Goal: Transaction & Acquisition: Purchase product/service

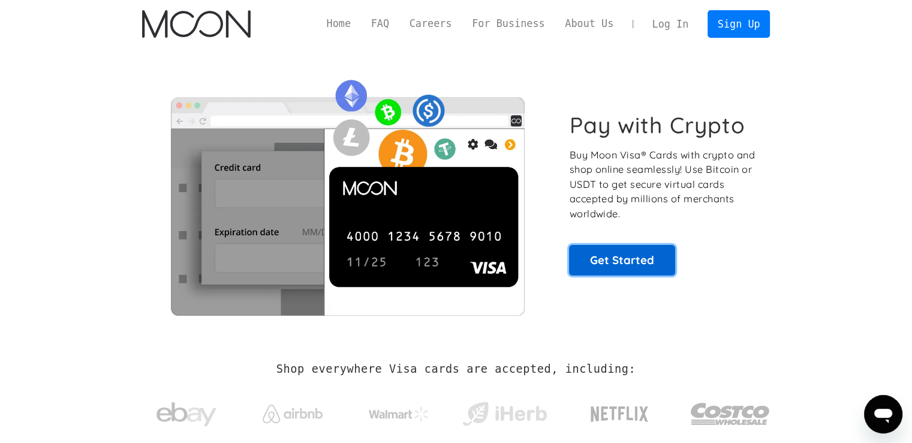
click at [596, 253] on link "Get Started" at bounding box center [622, 260] width 106 height 30
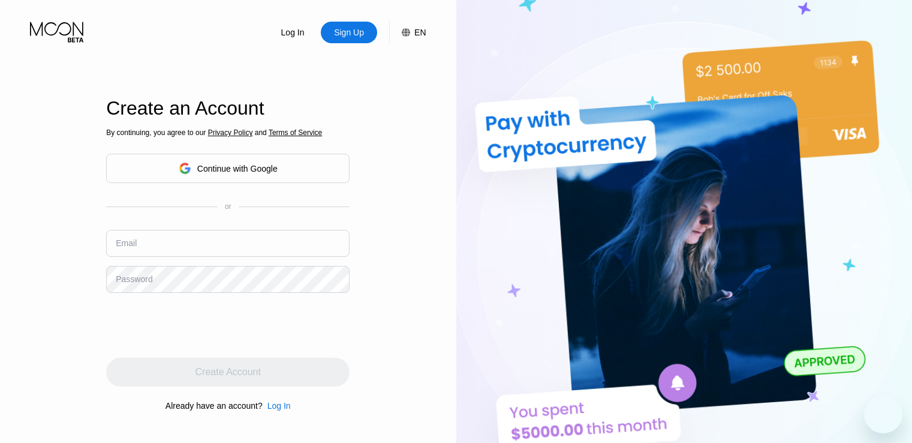
click at [208, 246] on input "text" at bounding box center [228, 243] width 244 height 27
paste input "[EMAIL_ADDRESS][DOMAIN_NAME]"
type input "[EMAIL_ADDRESS][DOMAIN_NAME]"
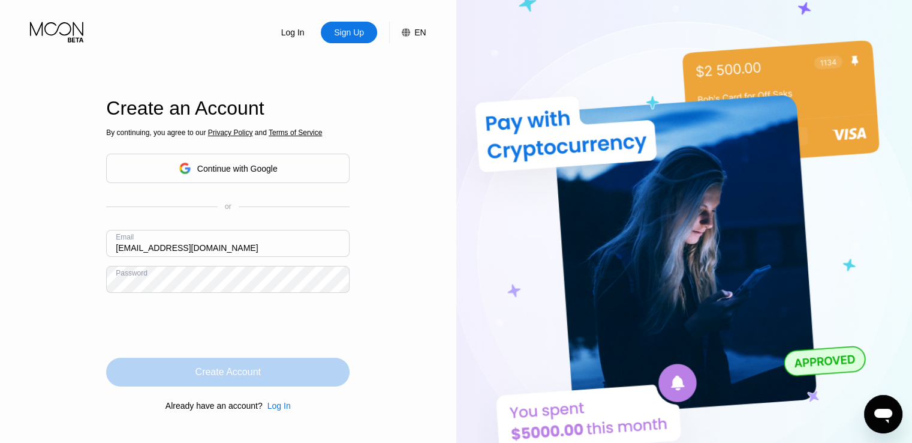
click at [192, 375] on div "Create Account" at bounding box center [228, 371] width 244 height 29
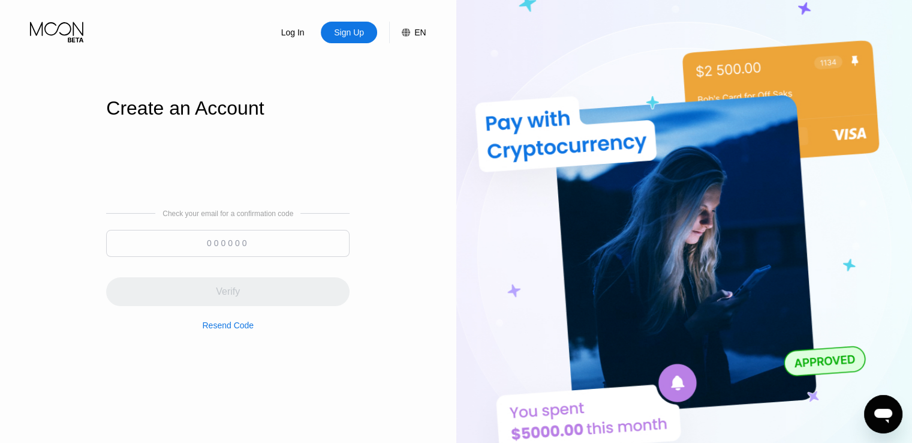
click at [274, 247] on input at bounding box center [228, 243] width 244 height 27
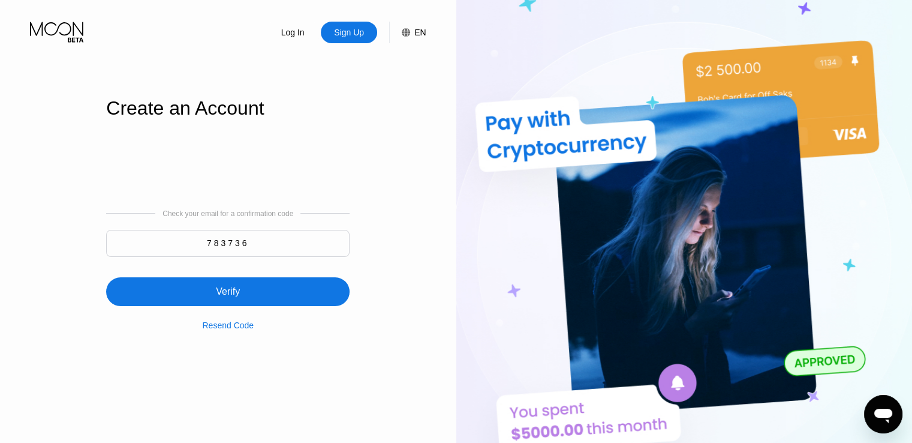
type input "783736"
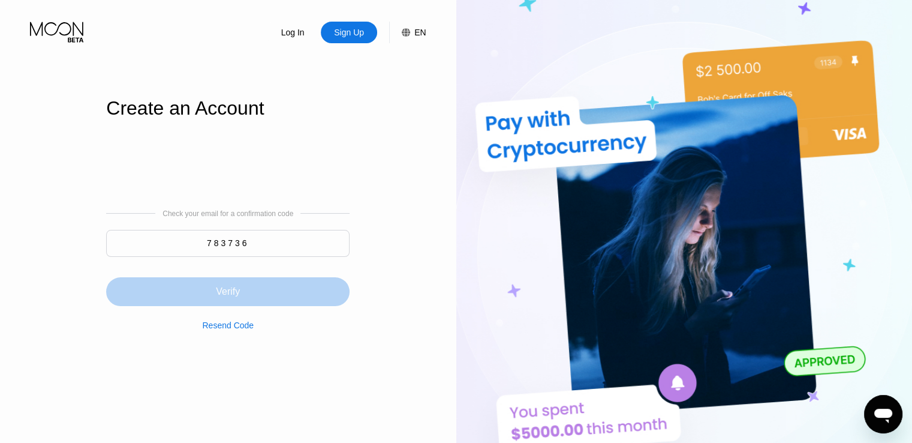
click at [289, 286] on div "Verify" at bounding box center [228, 291] width 244 height 29
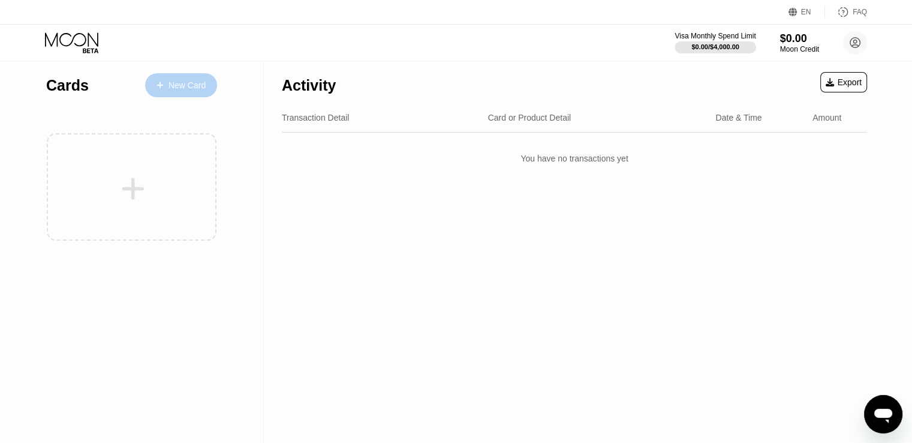
click at [187, 91] on div "New Card" at bounding box center [181, 85] width 72 height 24
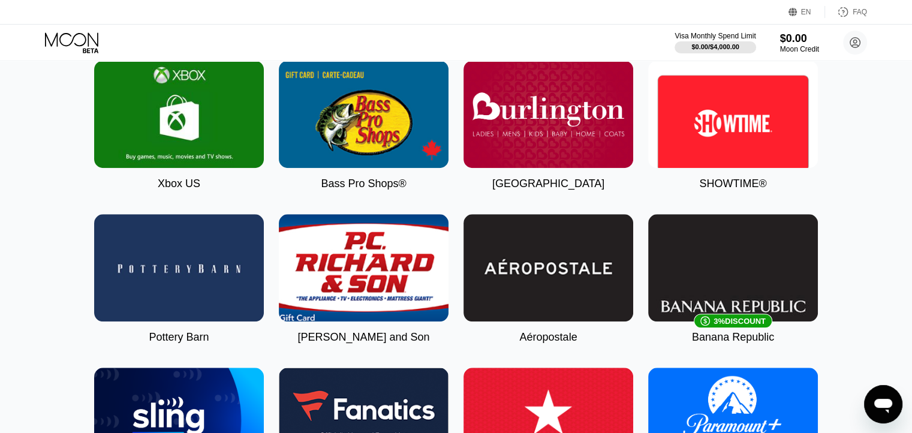
scroll to position [936, 0]
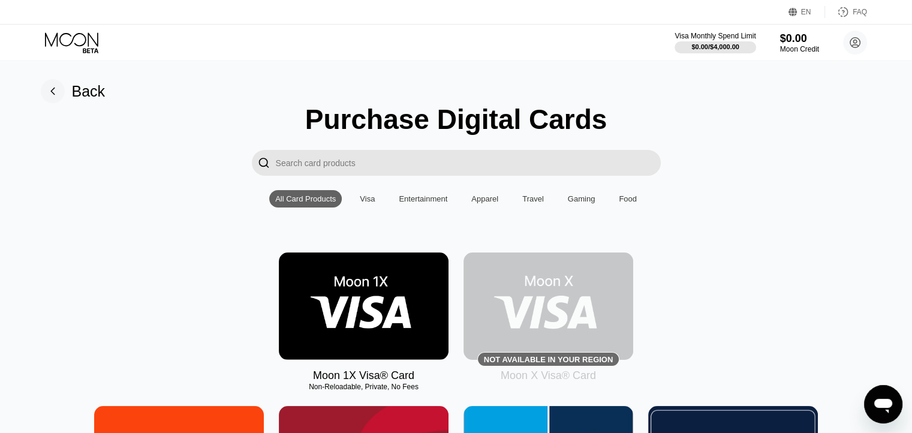
click at [524, 322] on img at bounding box center [549, 306] width 170 height 107
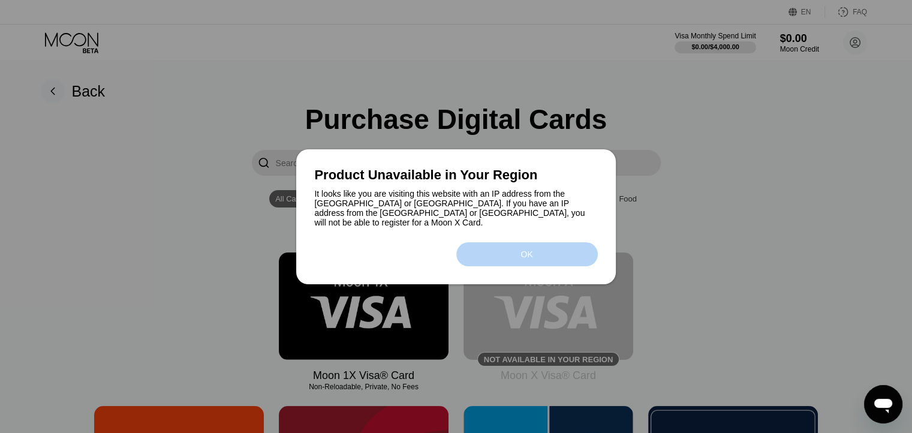
click at [512, 263] on div "OK" at bounding box center [527, 254] width 142 height 24
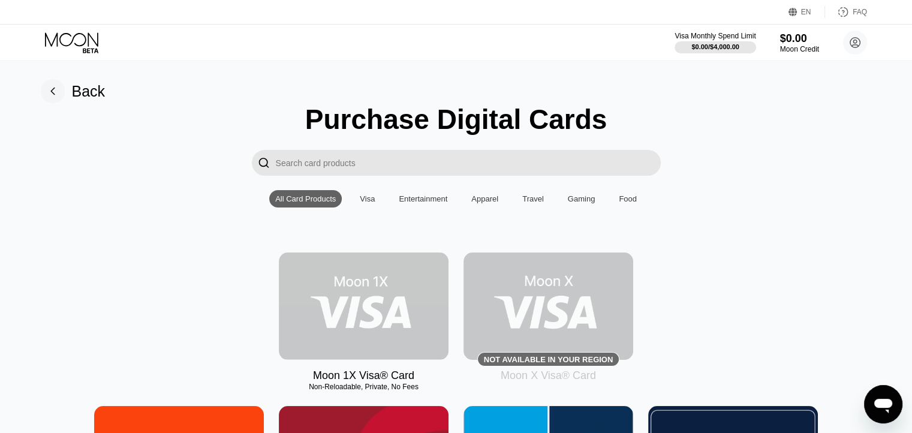
click at [395, 331] on img at bounding box center [364, 306] width 170 height 107
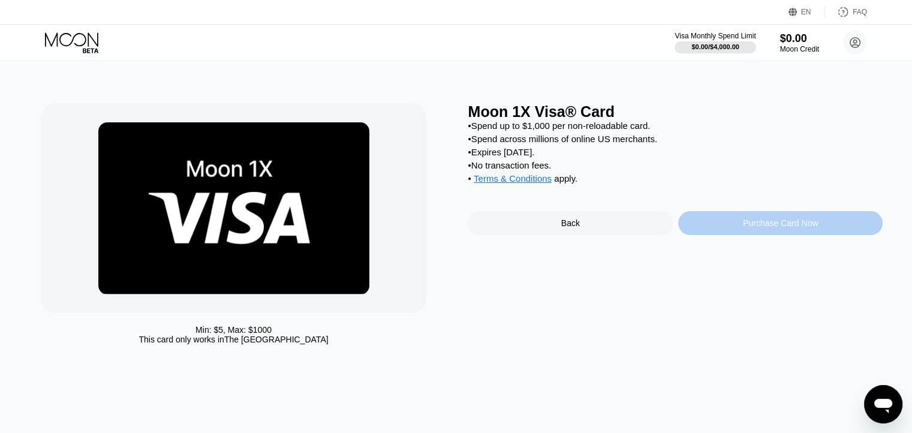
click at [710, 235] on div "Purchase Card Now" at bounding box center [780, 223] width 205 height 24
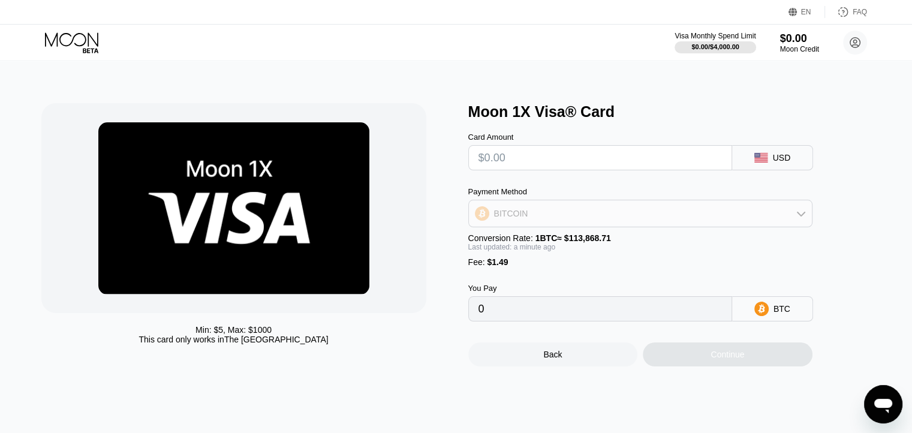
click at [752, 212] on div "BITCOIN" at bounding box center [640, 214] width 343 height 24
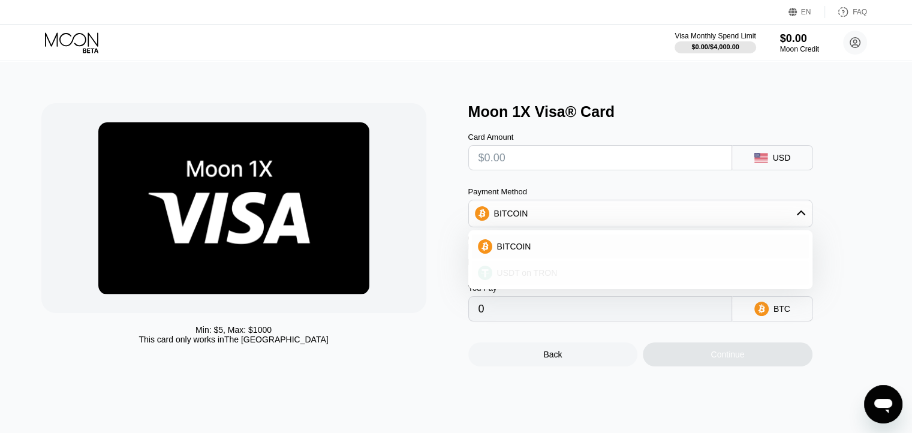
click at [659, 278] on div "USDT on TRON" at bounding box center [647, 273] width 311 height 10
type input "0.00"
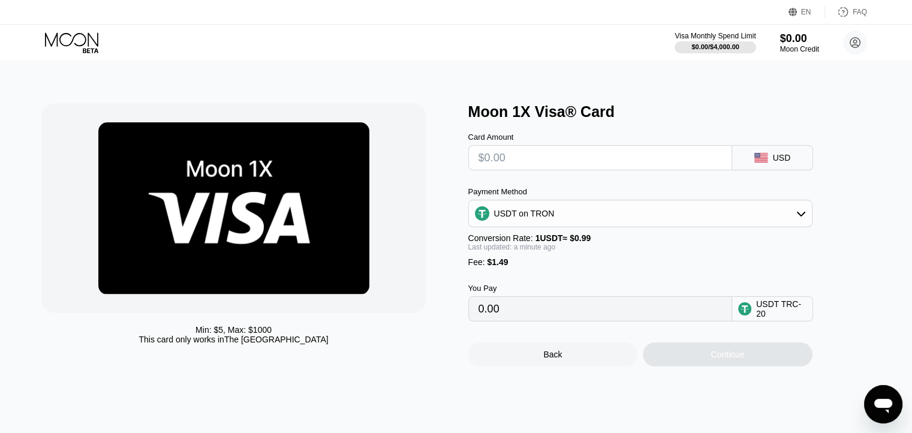
click at [680, 221] on div "USDT on TRON" at bounding box center [640, 214] width 343 height 24
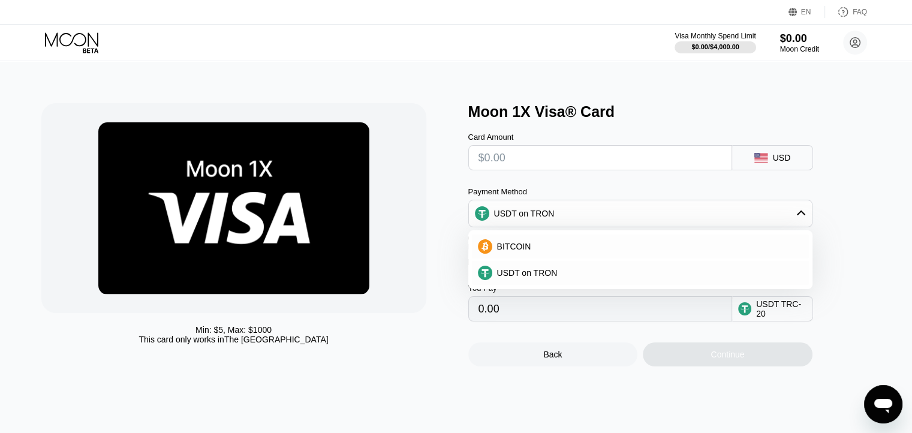
click at [631, 152] on input "text" at bounding box center [601, 158] width 244 height 24
click at [590, 242] on div "BITCOIN" at bounding box center [640, 247] width 337 height 24
type input "0"
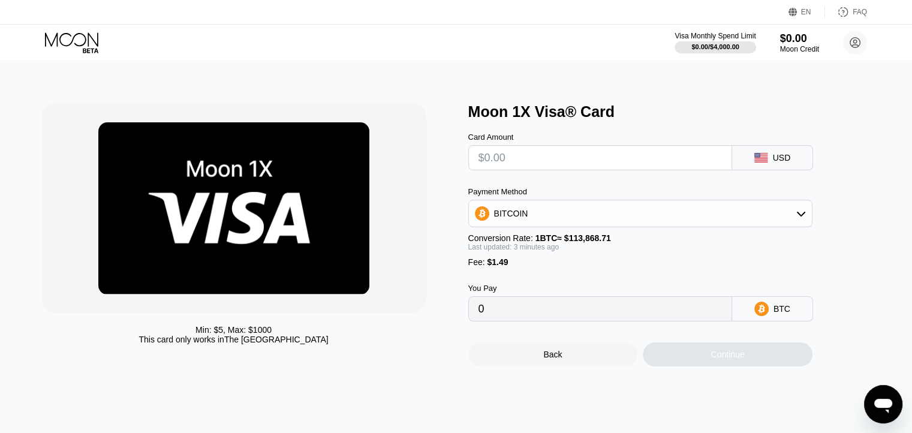
click at [570, 170] on input "text" at bounding box center [601, 158] width 244 height 24
type input "$3"
type input "0.00003940"
type input "$300"
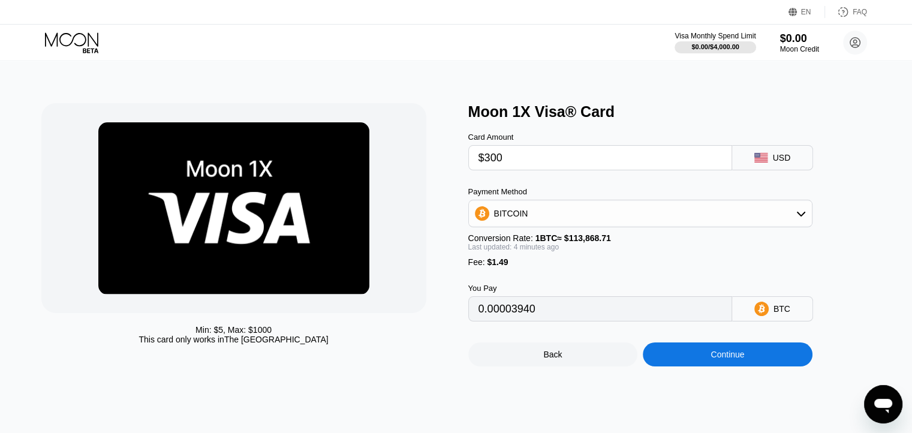
type input "0.00264495"
type input "$300"
type input "0.00264587"
click at [590, 218] on div "BITCOIN" at bounding box center [640, 214] width 343 height 24
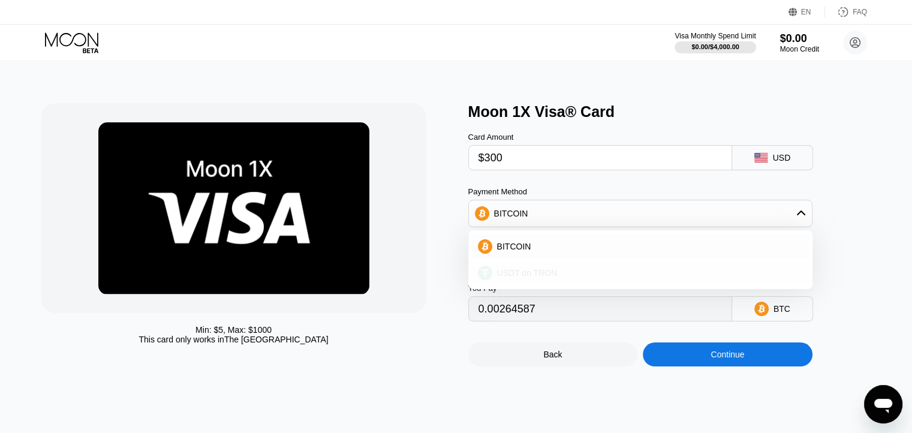
click at [561, 276] on div "USDT on TRON" at bounding box center [647, 273] width 311 height 10
type input "304.54"
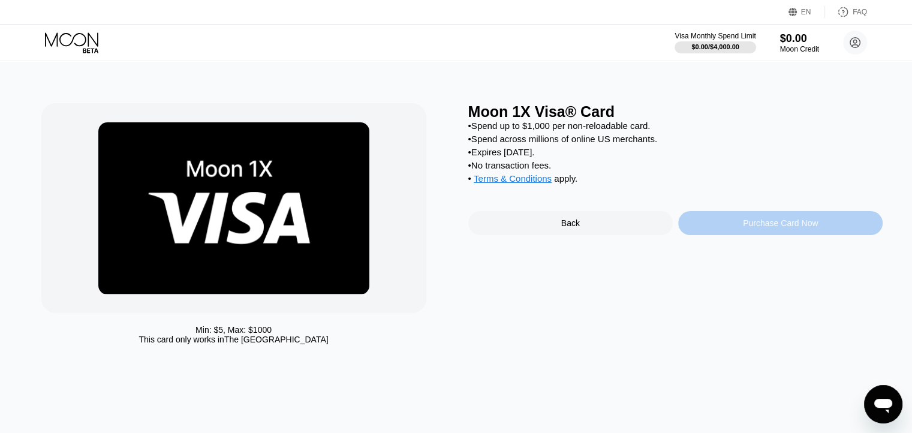
click at [712, 235] on div "Purchase Card Now" at bounding box center [780, 223] width 205 height 24
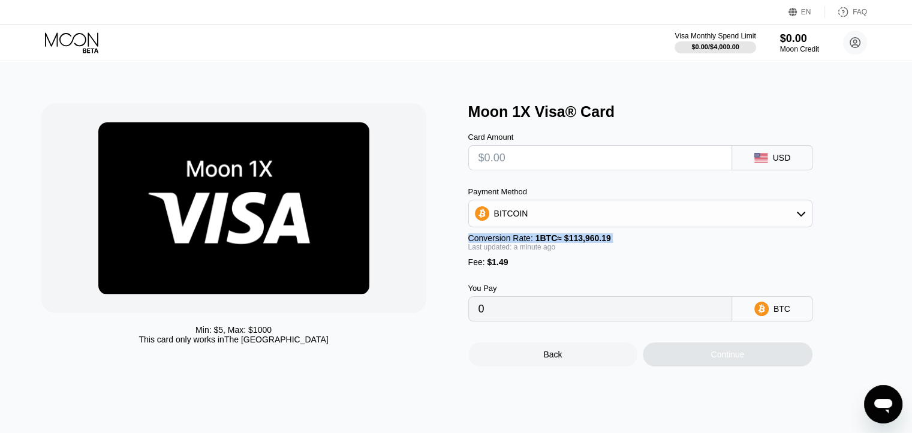
click at [685, 212] on div "BITCOIN" at bounding box center [640, 214] width 343 height 24
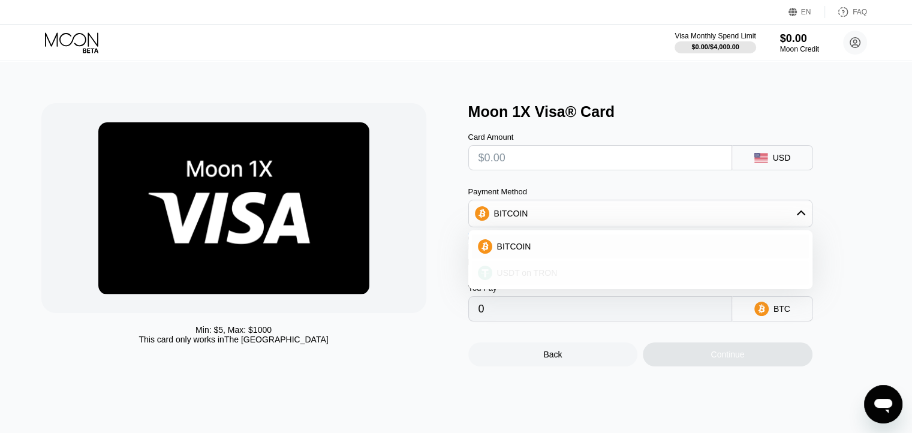
click at [571, 278] on div "USDT on TRON" at bounding box center [647, 273] width 311 height 10
type input "0.00"
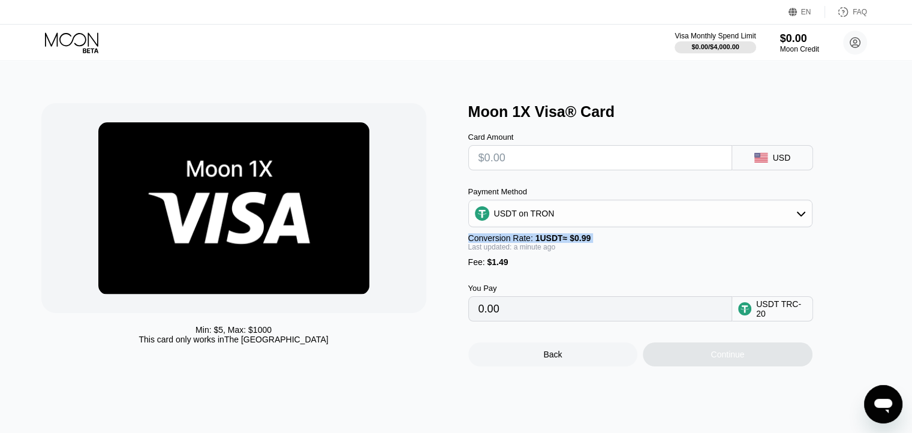
click at [571, 280] on div "You Pay 0.00 USDT TRC-20" at bounding box center [660, 294] width 384 height 55
click at [610, 392] on div "Min: $ 5 , Max: $ 1000 This card only works in The United States Moon 1X Visa® …" at bounding box center [456, 247] width 921 height 372
